Goal: Find specific page/section: Find specific page/section

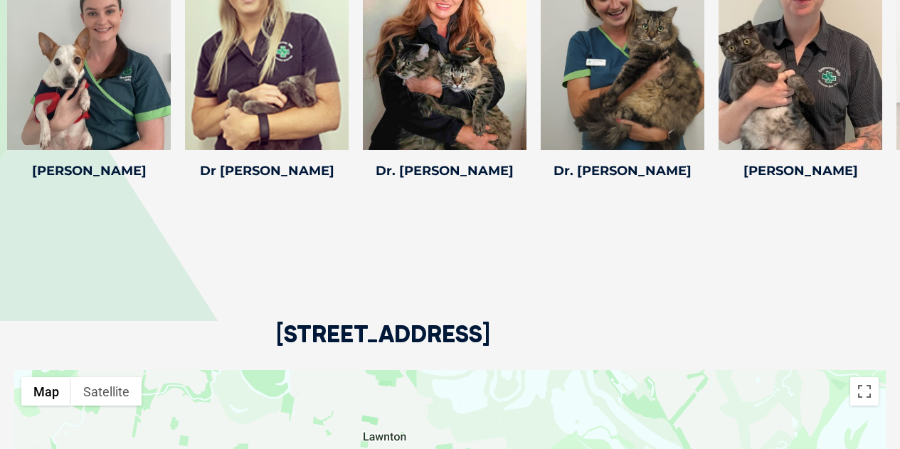
scroll to position [2134, 0]
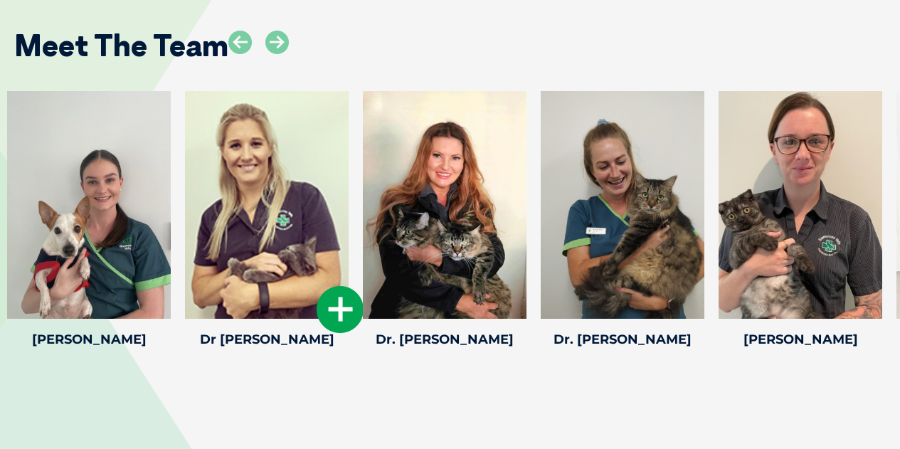
click at [289, 289] on div "Dr [PERSON_NAME] Dr [PERSON_NAME] Veterinary Director Dr [PERSON_NAME] was born…" at bounding box center [267, 222] width 178 height 262
click at [364, 285] on div at bounding box center [445, 205] width 164 height 228
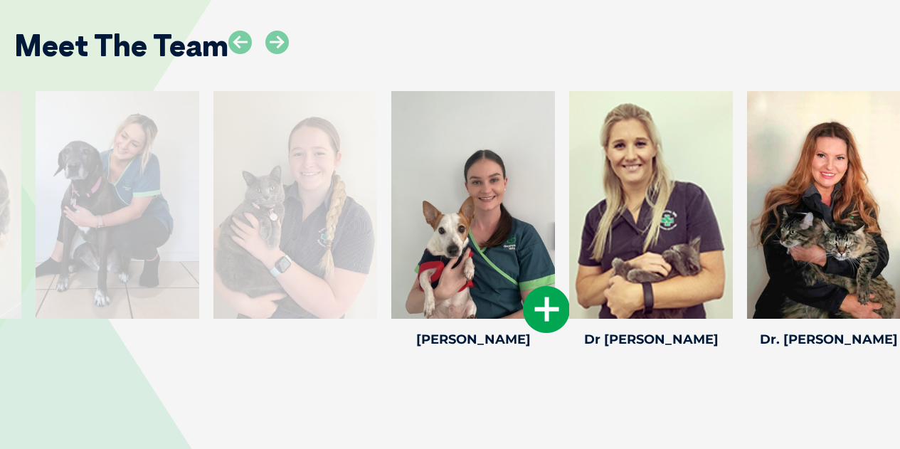
drag, startPoint x: 73, startPoint y: 306, endPoint x: 457, endPoint y: 311, distance: 384.1
click at [457, 333] on h4 "[PERSON_NAME]" at bounding box center [473, 339] width 164 height 13
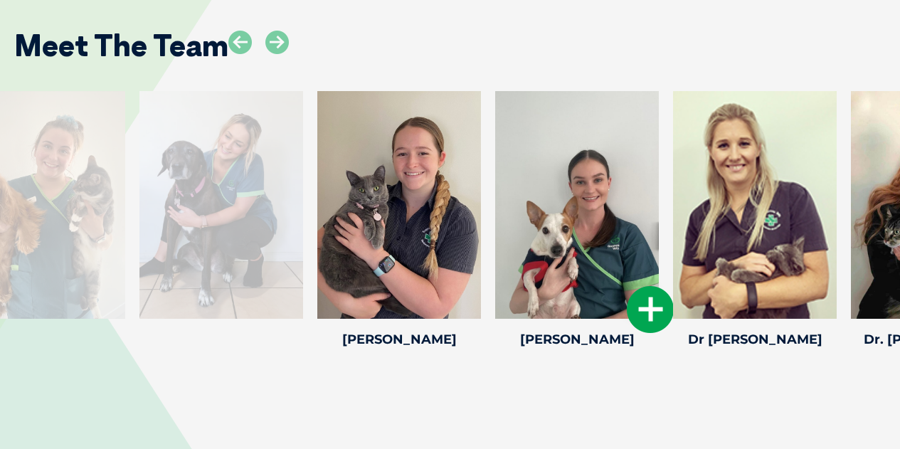
drag, startPoint x: 249, startPoint y: 198, endPoint x: 738, endPoint y: 210, distance: 489.5
click at [659, 210] on div at bounding box center [577, 205] width 164 height 228
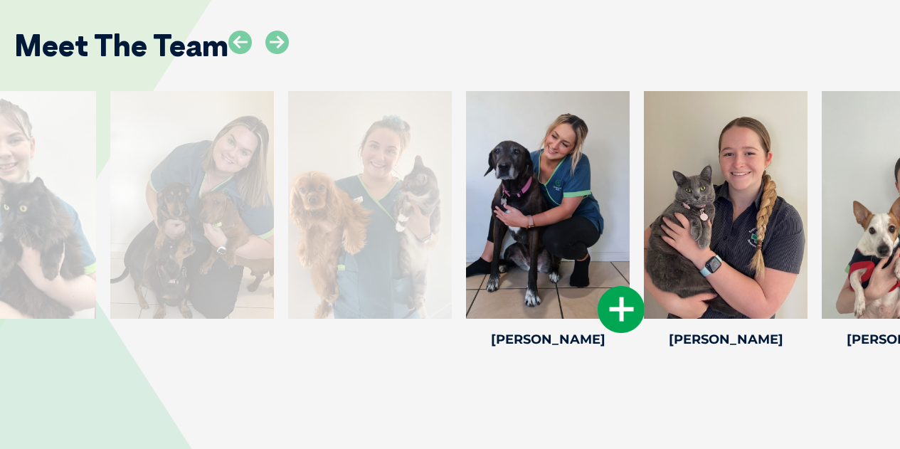
drag, startPoint x: 70, startPoint y: 247, endPoint x: 659, endPoint y: 247, distance: 589.0
click at [629, 247] on div at bounding box center [548, 205] width 164 height 228
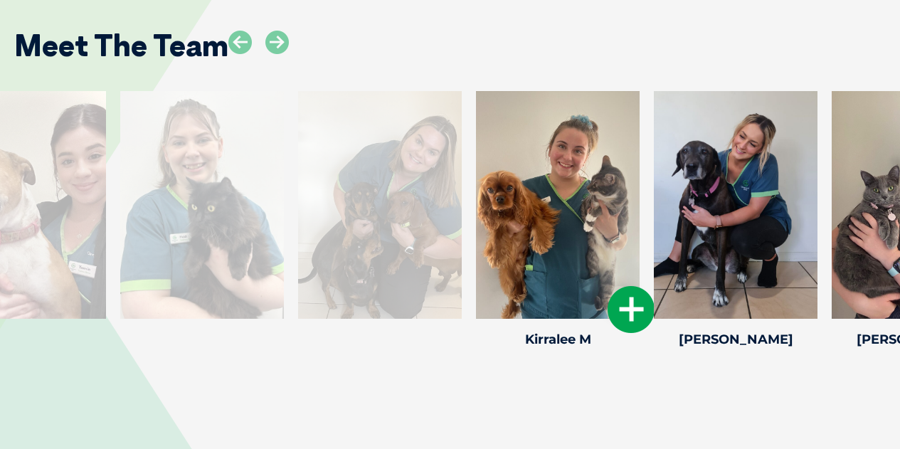
drag, startPoint x: 137, startPoint y: 240, endPoint x: 845, endPoint y: 196, distance: 709.2
click at [639, 196] on div at bounding box center [558, 205] width 164 height 228
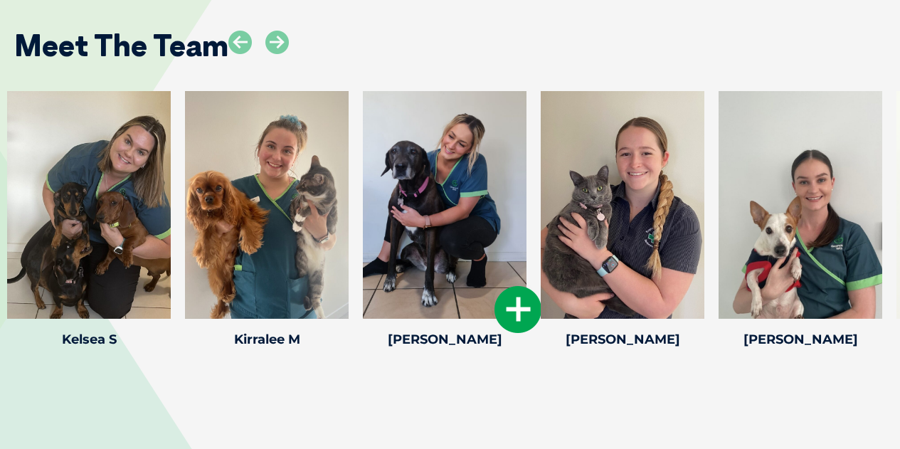
drag, startPoint x: 383, startPoint y: 136, endPoint x: 896, endPoint y: 115, distance: 513.3
click at [526, 115] on div at bounding box center [445, 205] width 164 height 228
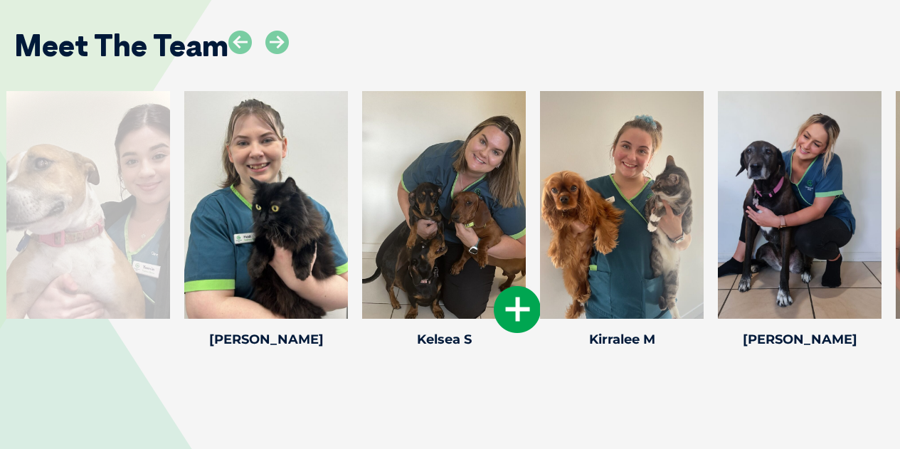
drag, startPoint x: 499, startPoint y: 142, endPoint x: 842, endPoint y: 118, distance: 344.4
click at [526, 118] on div at bounding box center [444, 205] width 164 height 228
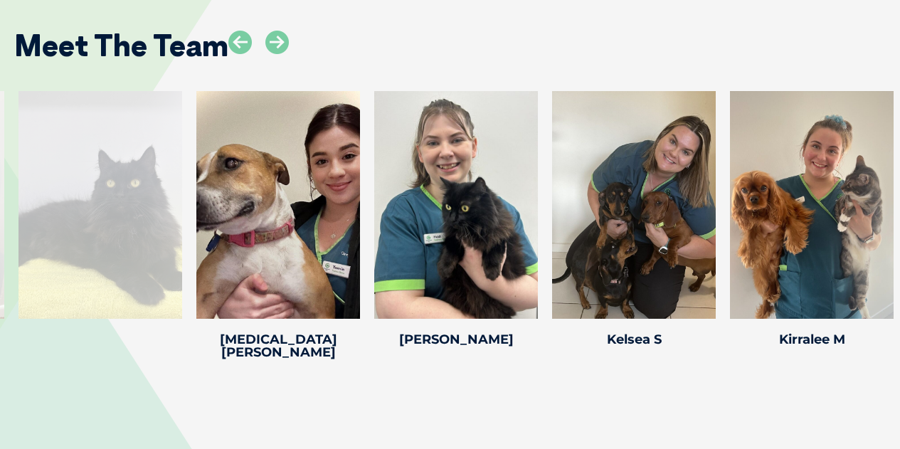
drag, startPoint x: 225, startPoint y: 190, endPoint x: 910, endPoint y: 128, distance: 687.8
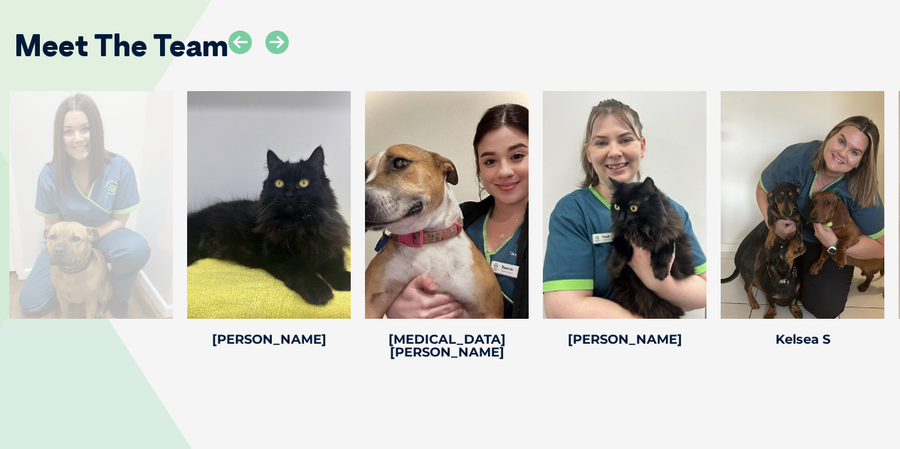
drag, startPoint x: 330, startPoint y: 169, endPoint x: 905, endPoint y: 123, distance: 577.3
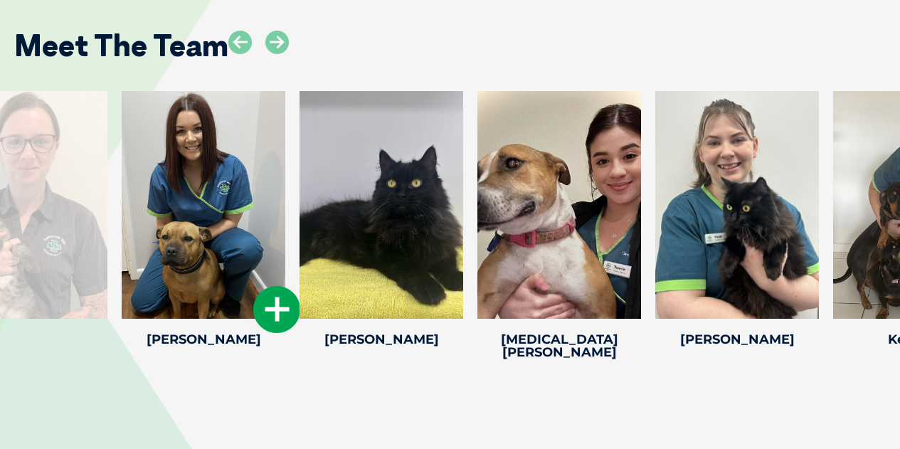
drag, startPoint x: 284, startPoint y: 200, endPoint x: 621, endPoint y: 189, distance: 337.3
click at [285, 189] on div at bounding box center [204, 205] width 164 height 228
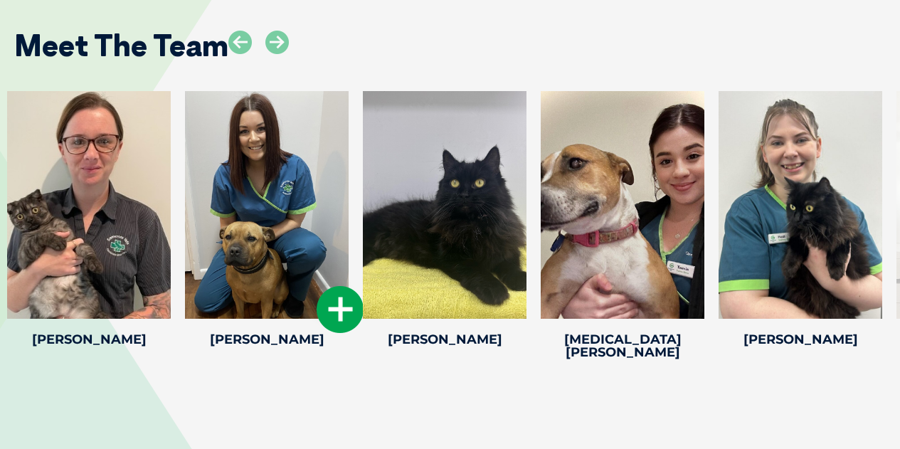
drag, startPoint x: 267, startPoint y: 198, endPoint x: 718, endPoint y: 167, distance: 452.8
click at [349, 167] on div at bounding box center [267, 205] width 164 height 228
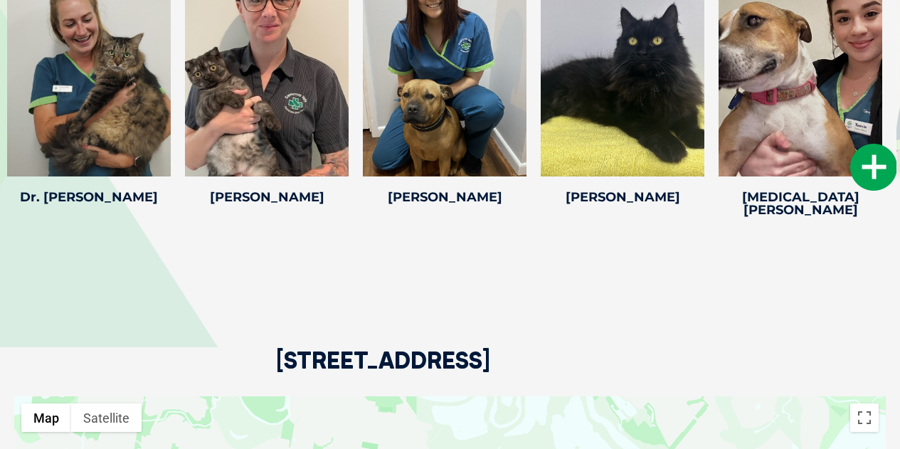
scroll to position [2063, 0]
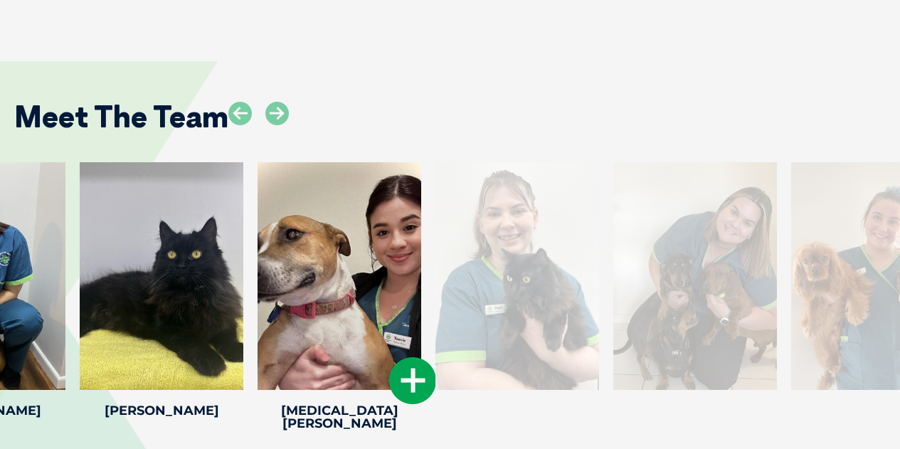
drag, startPoint x: 693, startPoint y: 228, endPoint x: 216, endPoint y: 260, distance: 477.6
click at [257, 258] on div at bounding box center [339, 276] width 164 height 228
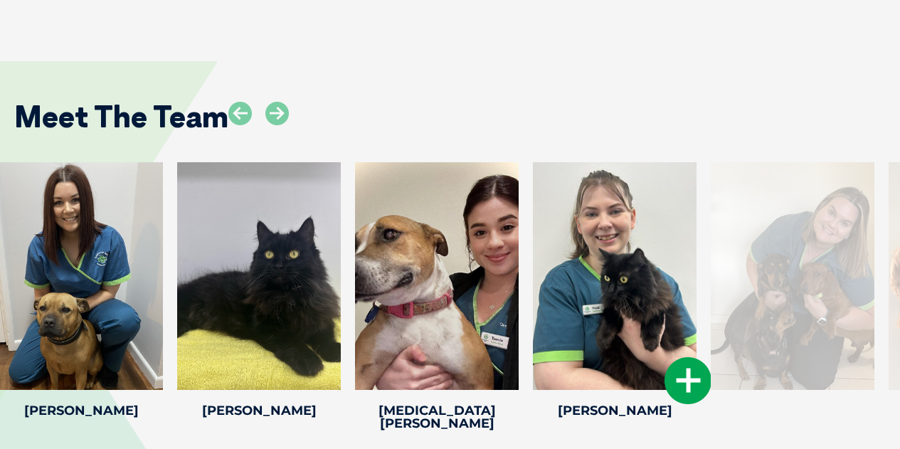
drag, startPoint x: 519, startPoint y: 237, endPoint x: 587, endPoint y: 236, distance: 68.3
click at [494, 238] on div "[MEDICAL_DATA][PERSON_NAME] [MEDICAL_DATA][PERSON_NAME] Trainee Veterinary [PER…" at bounding box center [437, 299] width 178 height 275
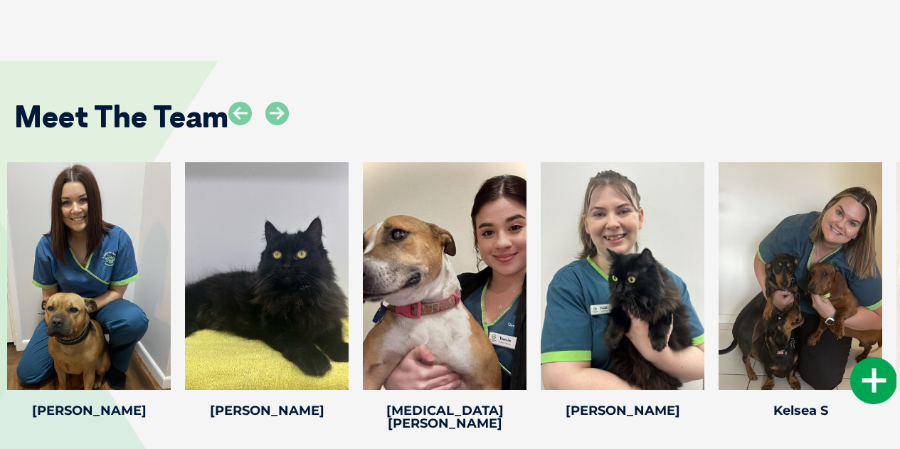
drag, startPoint x: 748, startPoint y: 226, endPoint x: 498, endPoint y: 230, distance: 250.4
click at [718, 230] on div at bounding box center [800, 276] width 164 height 228
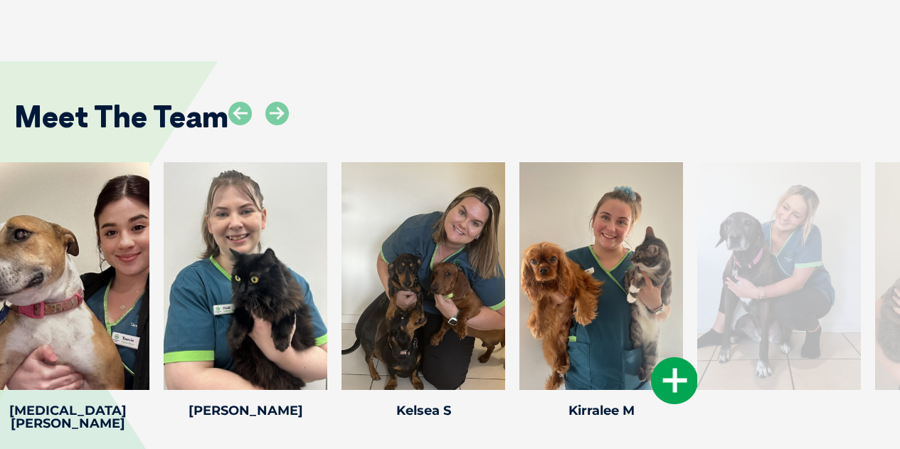
drag, startPoint x: 722, startPoint y: 213, endPoint x: 528, endPoint y: 228, distance: 194.8
click at [519, 230] on div at bounding box center [601, 276] width 164 height 228
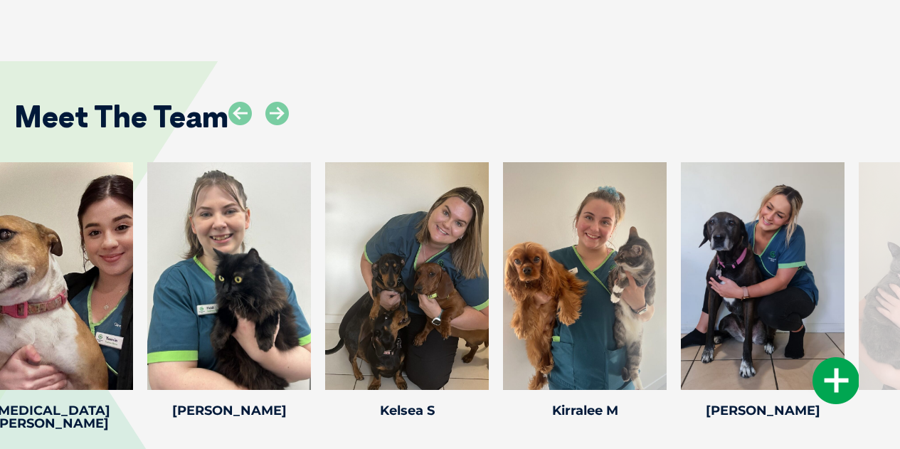
drag, startPoint x: 763, startPoint y: 213, endPoint x: 567, endPoint y: 216, distance: 195.6
click at [681, 216] on div at bounding box center [763, 276] width 164 height 228
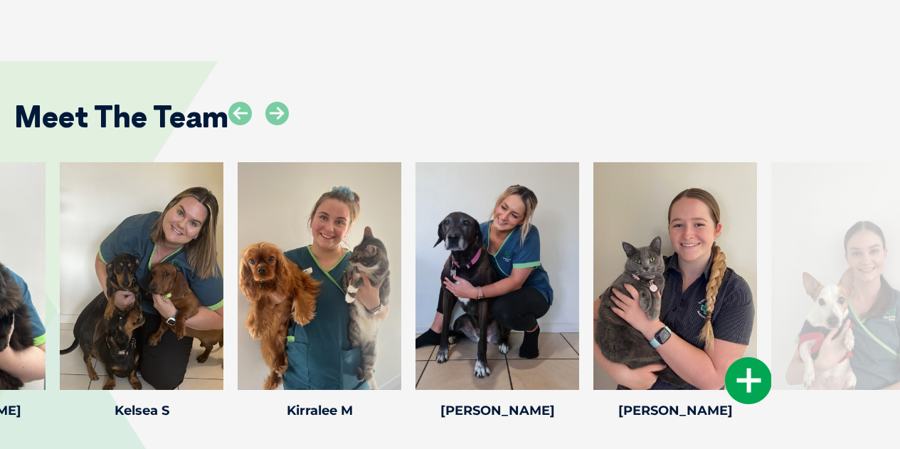
drag, startPoint x: 766, startPoint y: 220, endPoint x: 481, endPoint y: 235, distance: 285.7
click at [593, 235] on div at bounding box center [675, 276] width 164 height 228
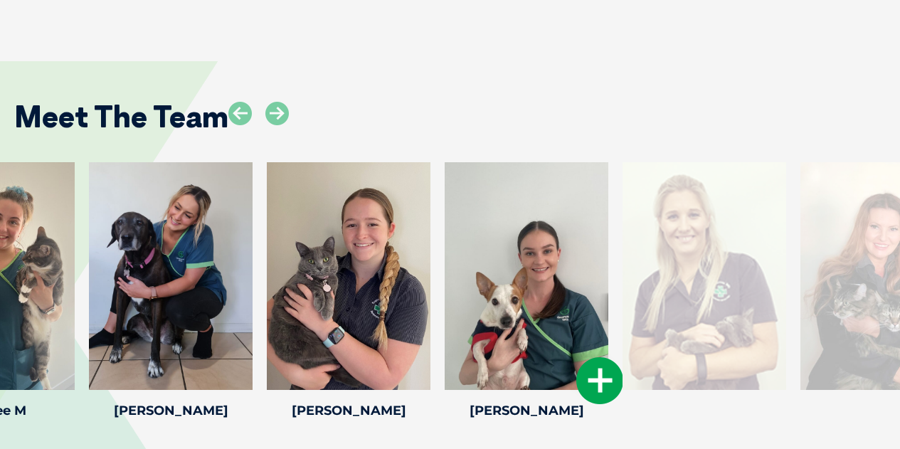
drag, startPoint x: 694, startPoint y: 221, endPoint x: 407, endPoint y: 238, distance: 287.9
click at [445, 238] on div at bounding box center [527, 276] width 164 height 228
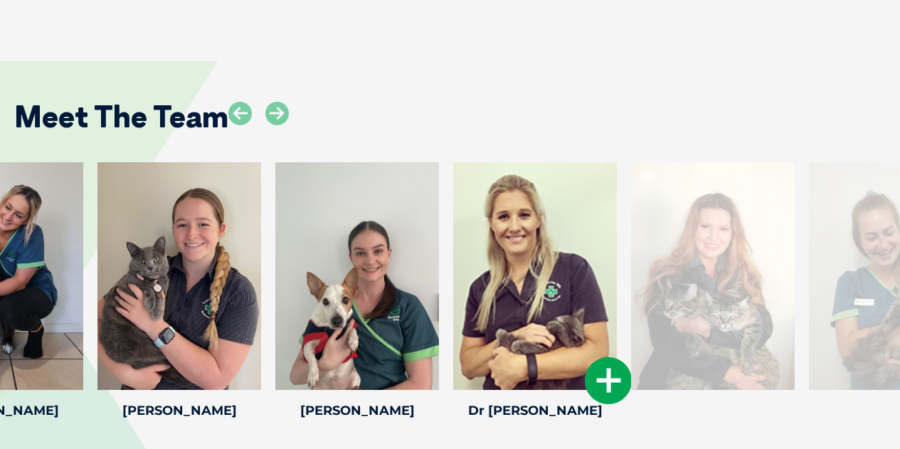
drag, startPoint x: 795, startPoint y: 248, endPoint x: 551, endPoint y: 244, distance: 244.0
click at [551, 244] on div at bounding box center [535, 276] width 164 height 228
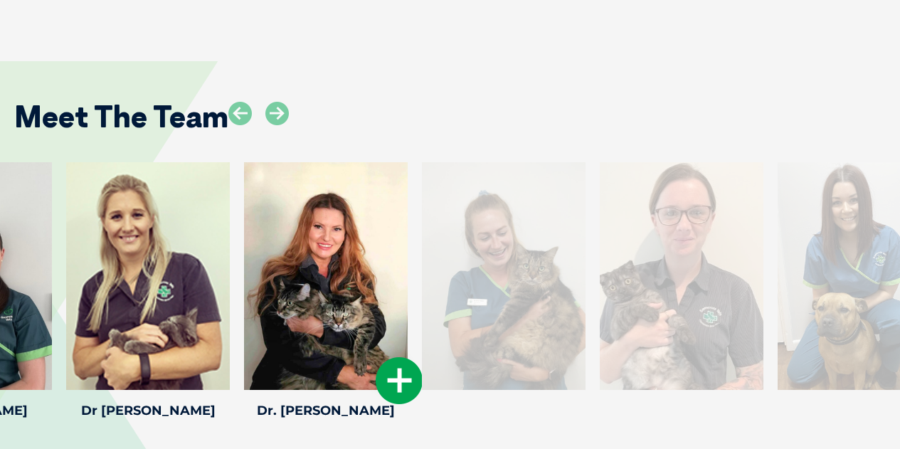
drag, startPoint x: 822, startPoint y: 245, endPoint x: 373, endPoint y: 282, distance: 449.7
click at [373, 282] on div at bounding box center [326, 276] width 164 height 228
